Goal: Navigation & Orientation: Find specific page/section

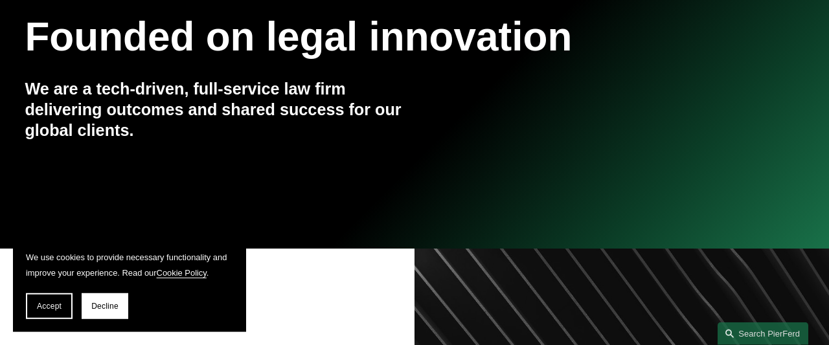
scroll to position [269, 0]
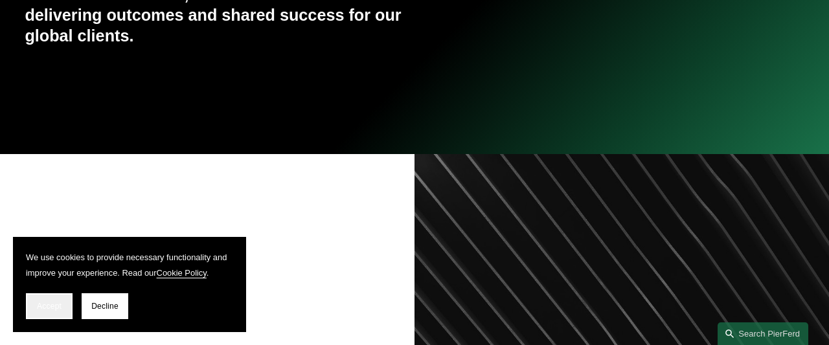
click at [50, 307] on span "Accept" at bounding box center [49, 306] width 25 height 9
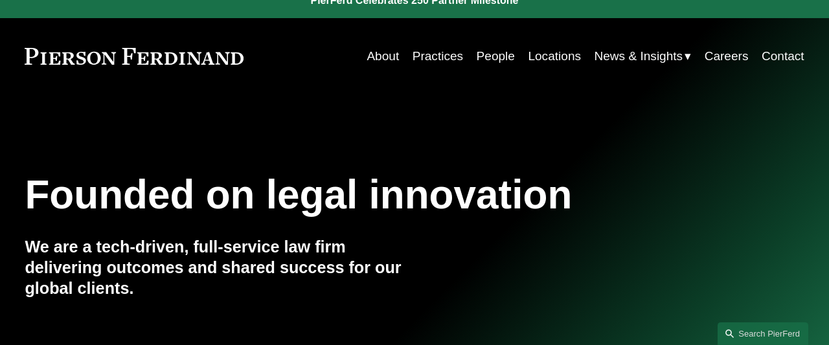
scroll to position [0, 0]
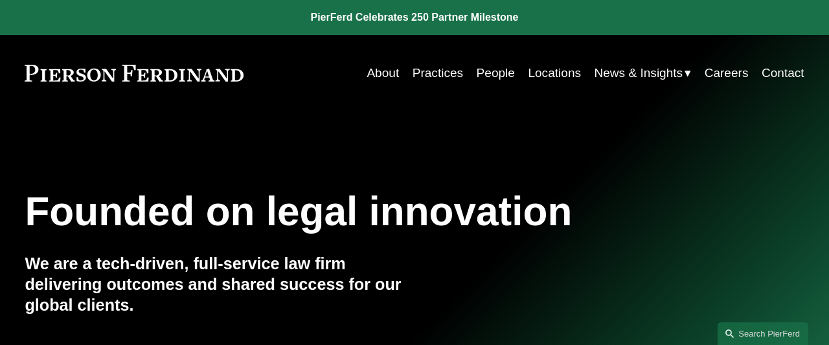
click at [495, 69] on link "People" at bounding box center [496, 73] width 38 height 25
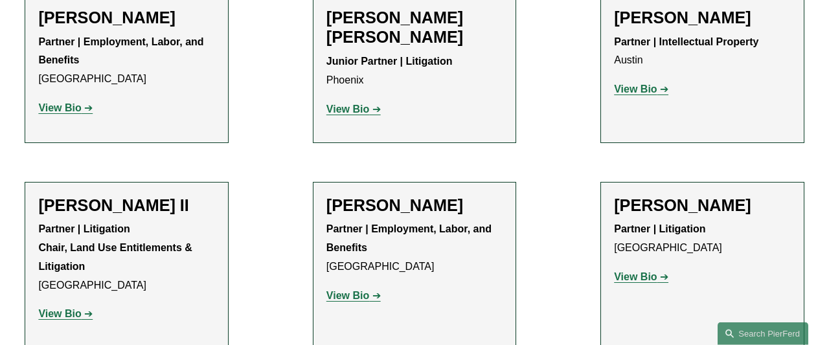
scroll to position [1482, 0]
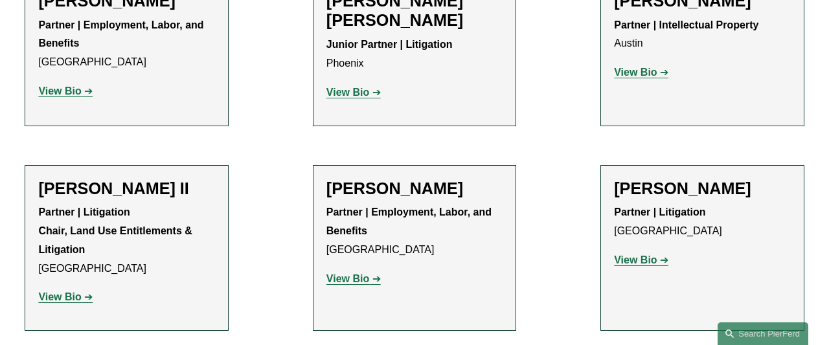
click at [349, 273] on strong "View Bio" at bounding box center [347, 278] width 43 height 11
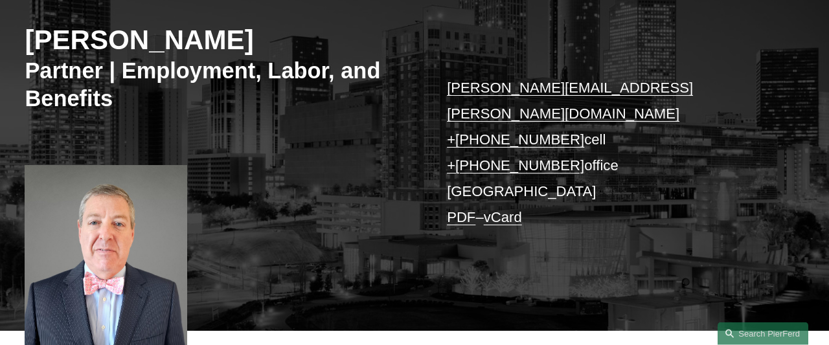
scroll to position [170, 0]
